Goal: Check status: Check status

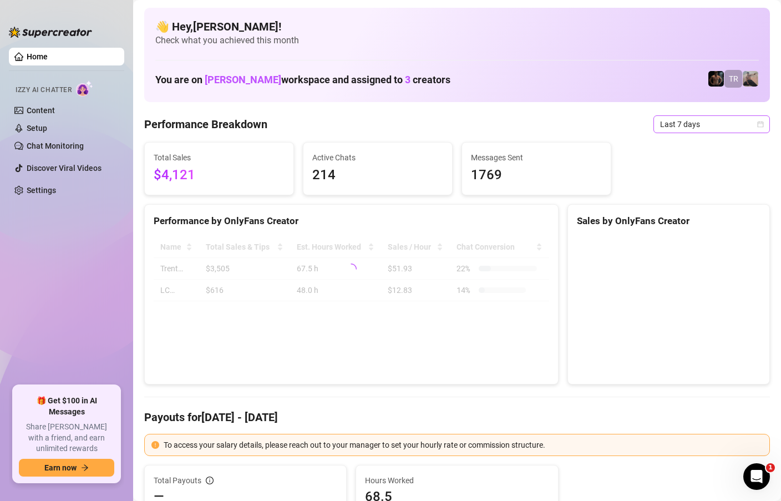
click at [759, 124] on icon "calendar" at bounding box center [760, 124] width 7 height 7
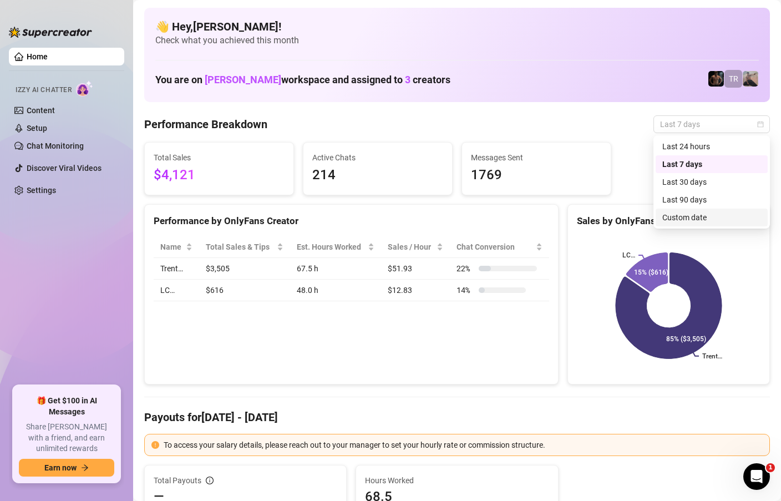
click at [677, 216] on div "Custom date" at bounding box center [711, 217] width 99 height 12
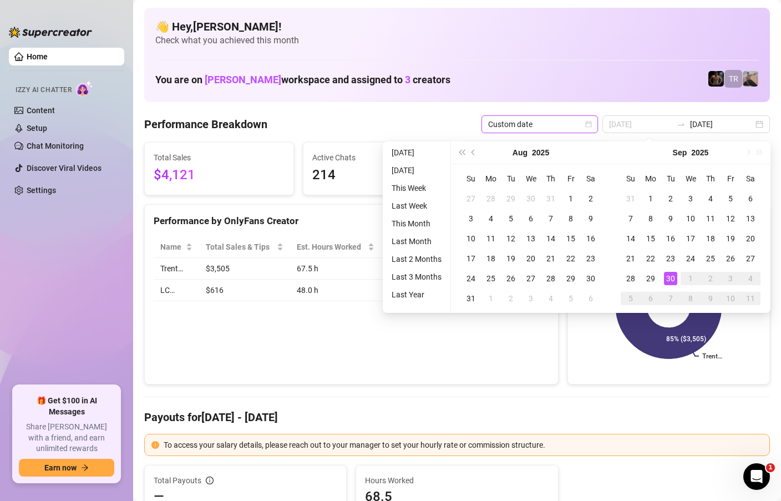
type input "[DATE]"
click at [668, 280] on div "30" at bounding box center [670, 278] width 13 height 13
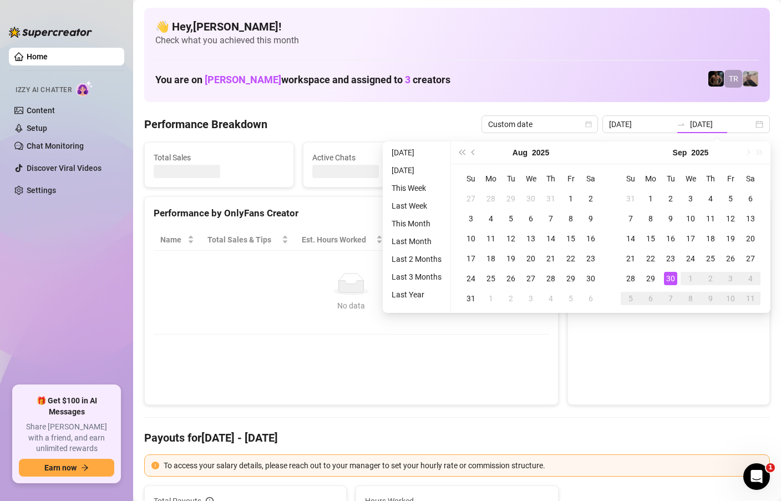
type input "[DATE]"
